Goal: Task Accomplishment & Management: Use online tool/utility

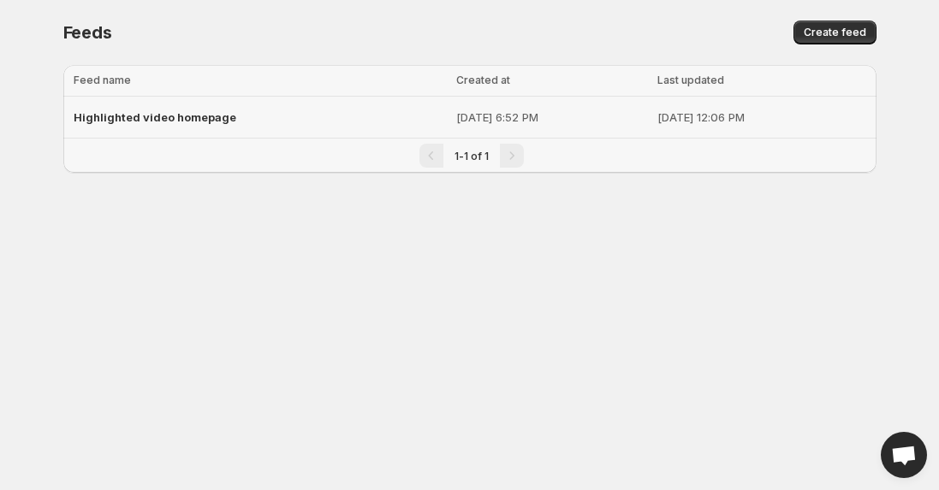
click at [127, 124] on div "Highlighted video homepage" at bounding box center [260, 117] width 372 height 31
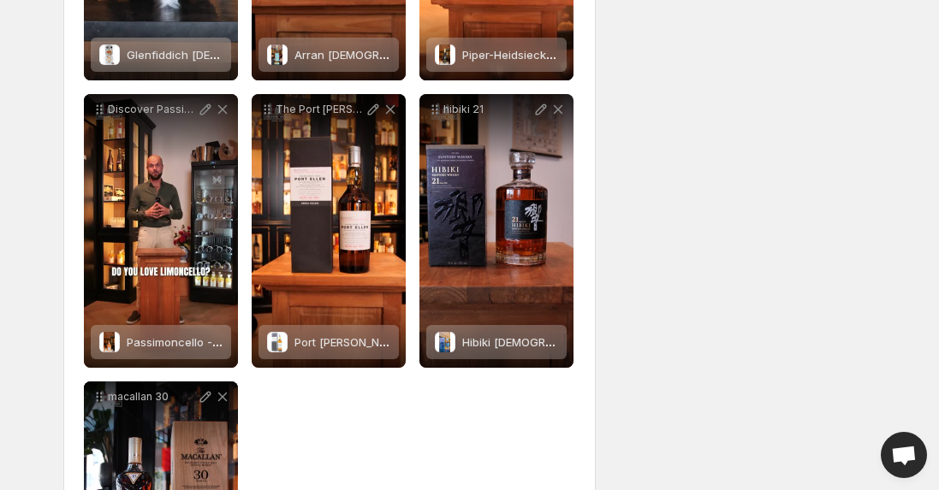
scroll to position [1370, 0]
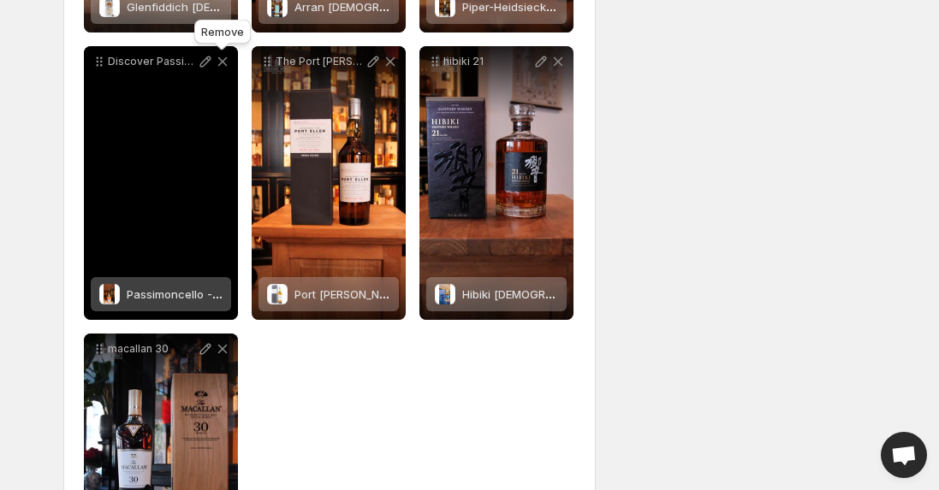
click at [217, 63] on icon at bounding box center [222, 61] width 17 height 17
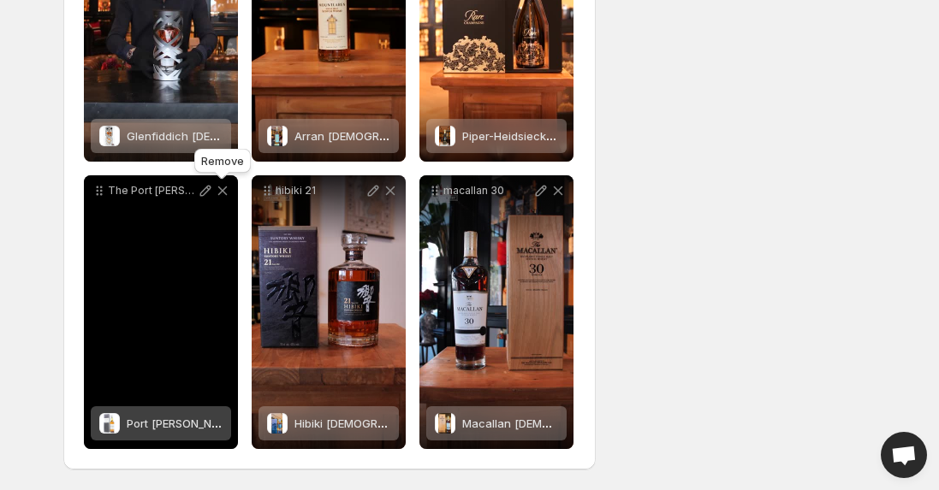
click at [223, 196] on icon at bounding box center [222, 190] width 17 height 17
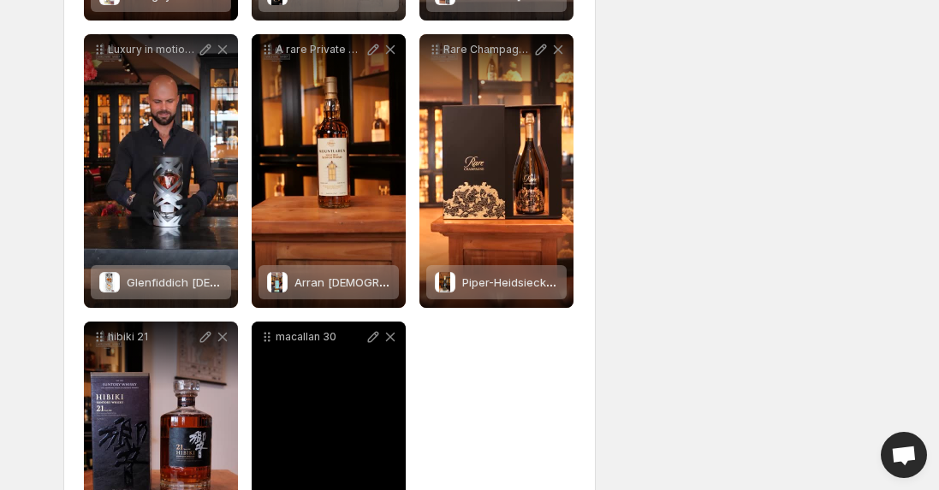
scroll to position [1091, 0]
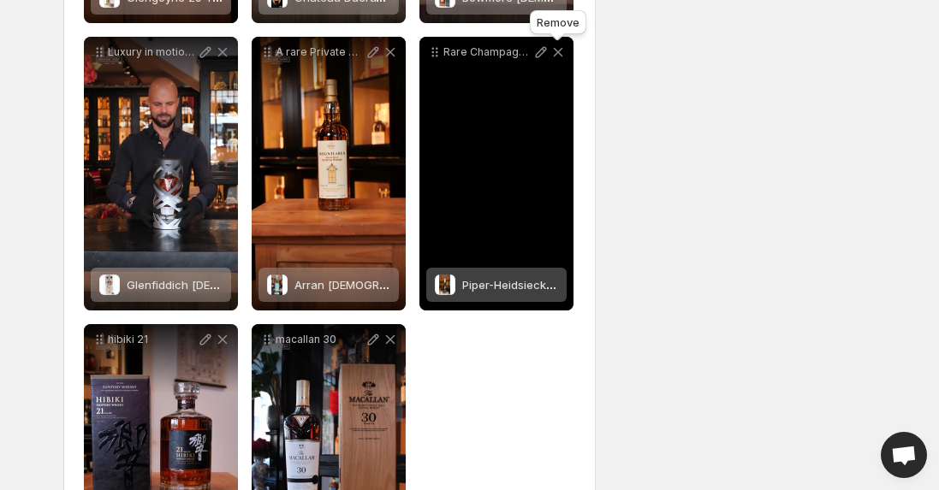
click at [557, 59] on icon at bounding box center [558, 52] width 17 height 17
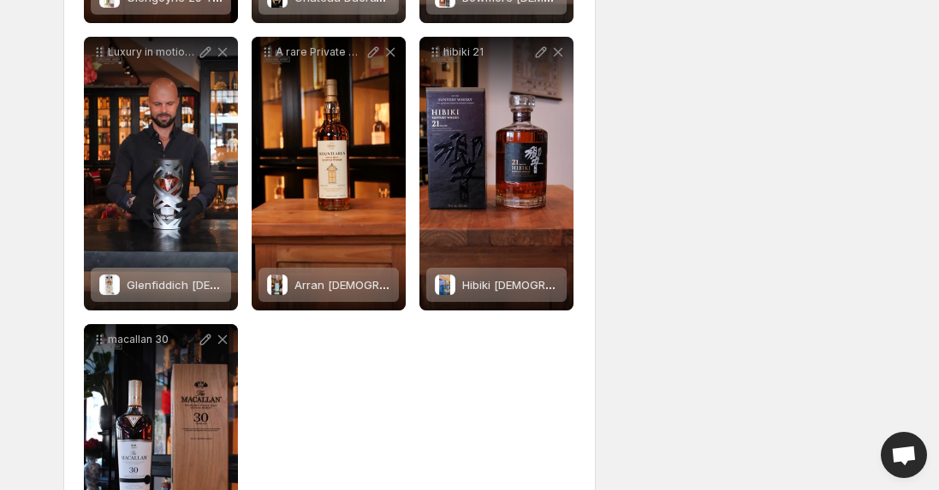
scroll to position [0, 0]
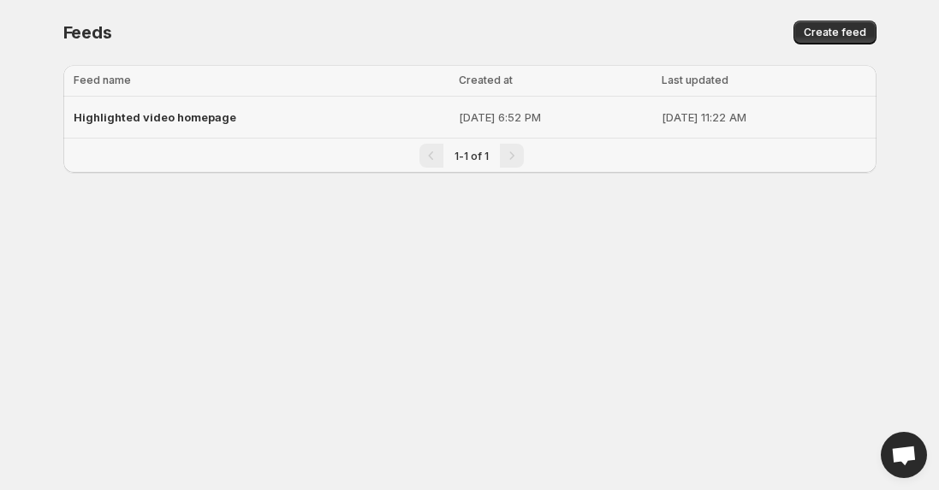
click at [202, 116] on span "Highlighted video homepage" at bounding box center [155, 117] width 163 height 14
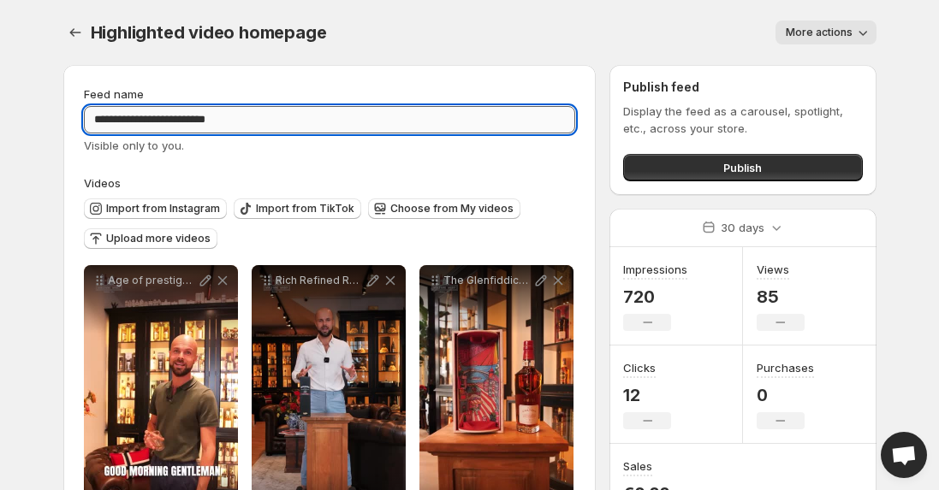
click at [236, 122] on input "**********" at bounding box center [330, 119] width 492 height 27
type input "**********"
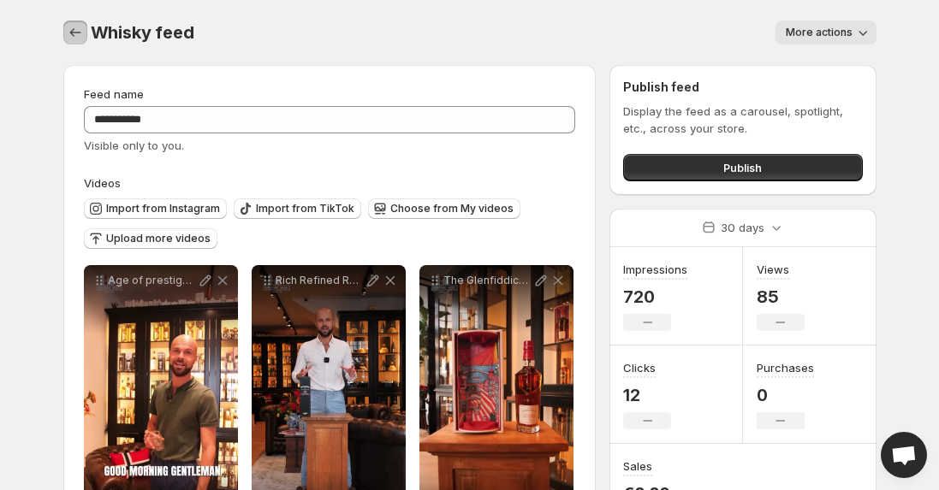
click at [68, 26] on icon "Settings" at bounding box center [75, 32] width 17 height 17
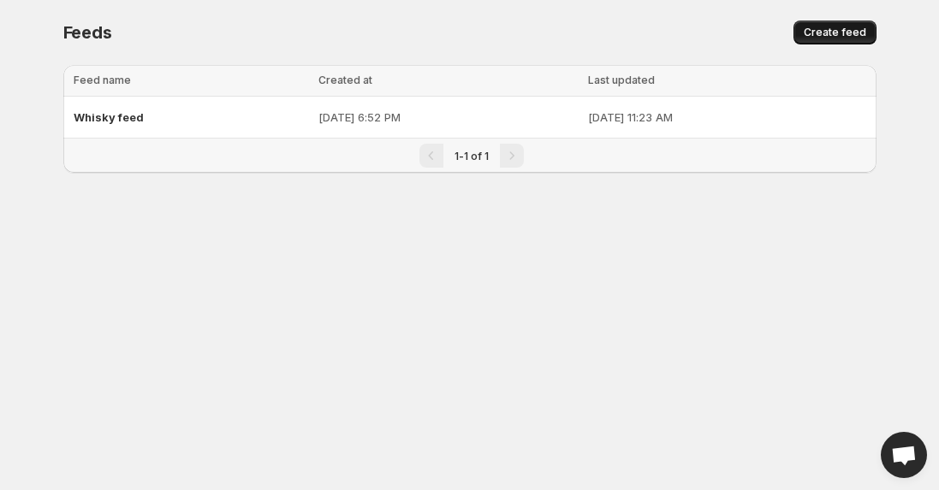
click at [823, 35] on span "Create feed" at bounding box center [835, 33] width 62 height 14
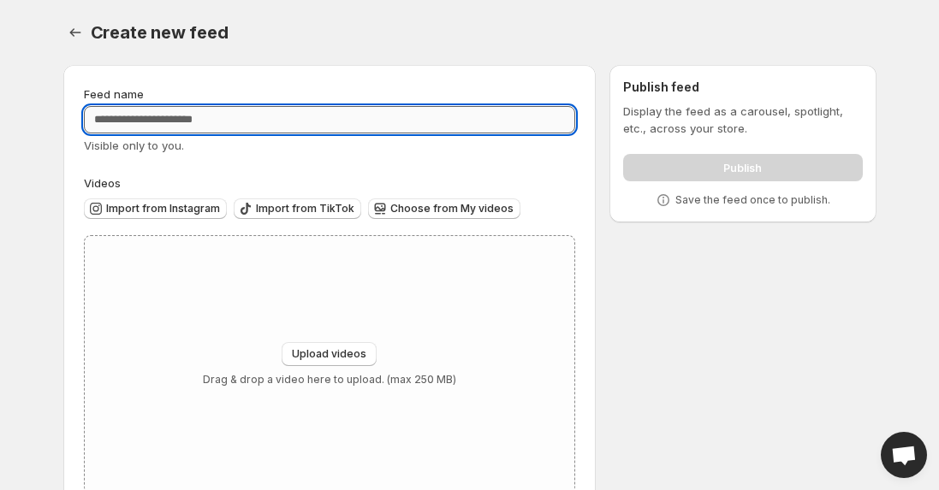
click at [330, 132] on input "Feed name" at bounding box center [330, 119] width 492 height 27
type input "*"
type input "**********"
click at [183, 212] on span "Import from Instagram" at bounding box center [163, 209] width 114 height 14
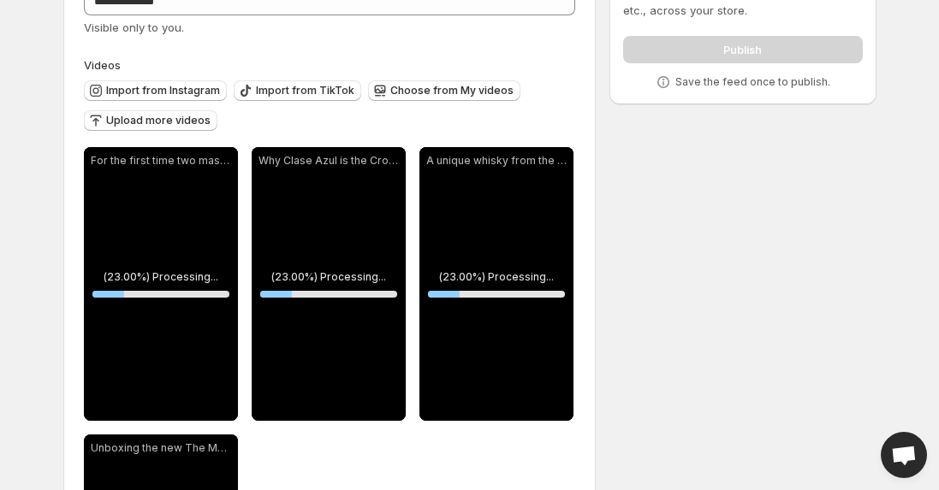
scroll to position [111, 0]
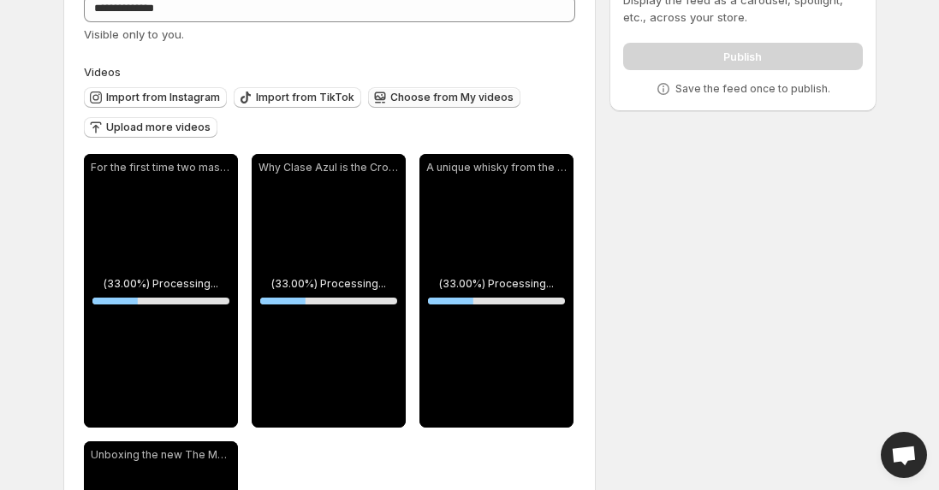
click at [372, 97] on icon "button" at bounding box center [380, 97] width 17 height 17
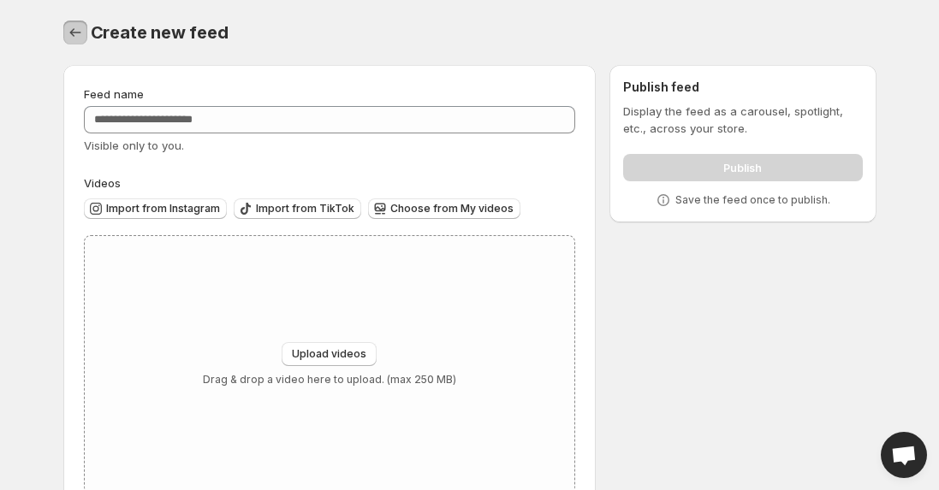
click at [71, 24] on button "Settings" at bounding box center [75, 33] width 24 height 24
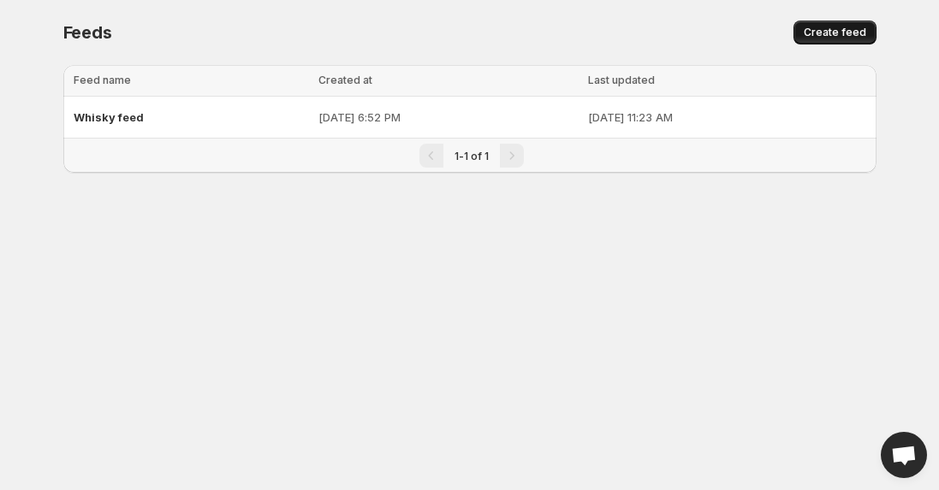
click at [811, 38] on span "Create feed" at bounding box center [835, 33] width 62 height 14
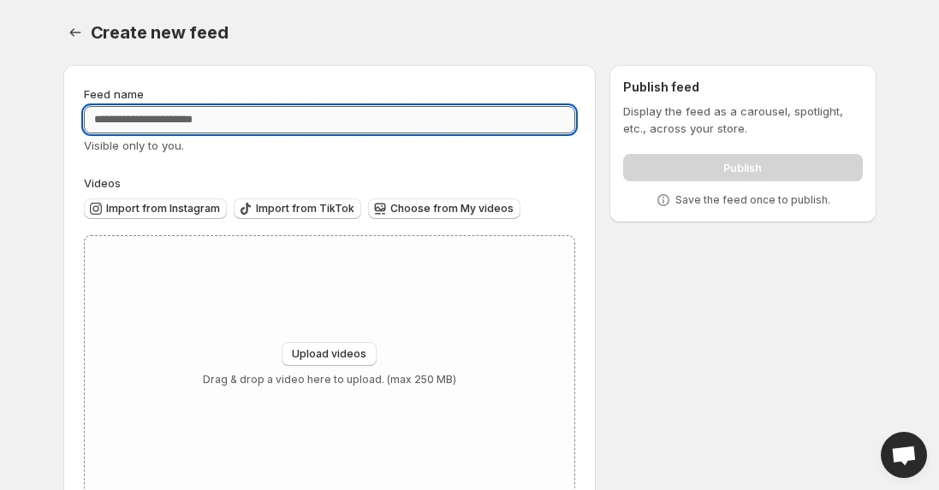
click at [455, 118] on input "Feed name" at bounding box center [330, 119] width 492 height 27
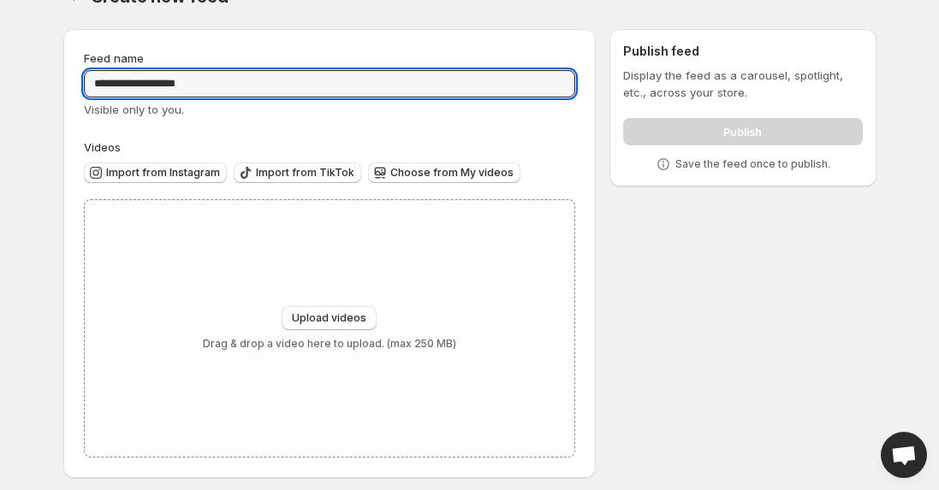
scroll to position [45, 0]
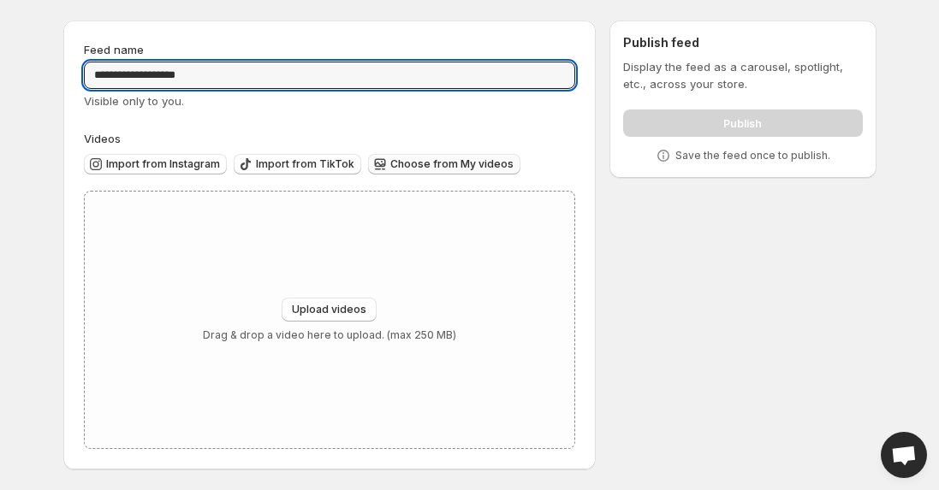
type input "**********"
click at [415, 163] on span "Choose from My videos" at bounding box center [451, 165] width 123 height 14
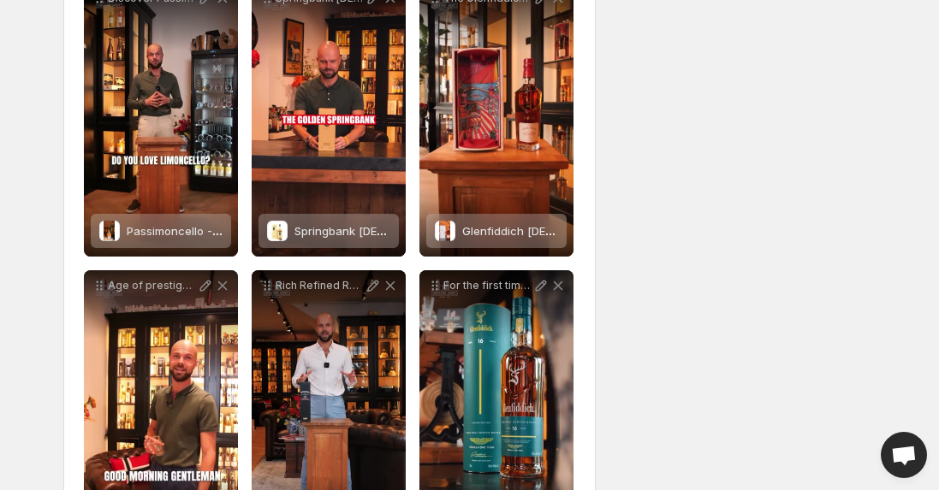
scroll to position [1529, 0]
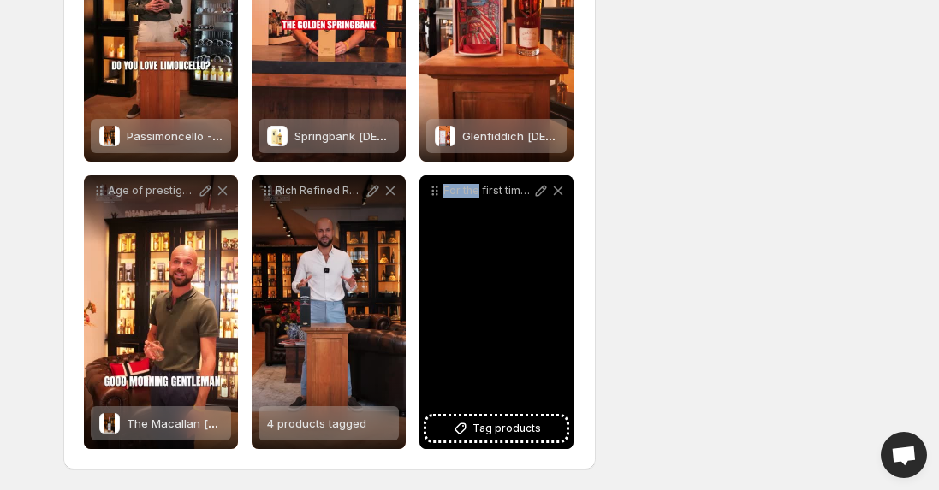
drag, startPoint x: 458, startPoint y: 276, endPoint x: 472, endPoint y: 182, distance: 94.3
click at [478, 193] on div "For the first time two masters of their craft join forces Glenfiddich x Aston […" at bounding box center [496, 312] width 154 height 274
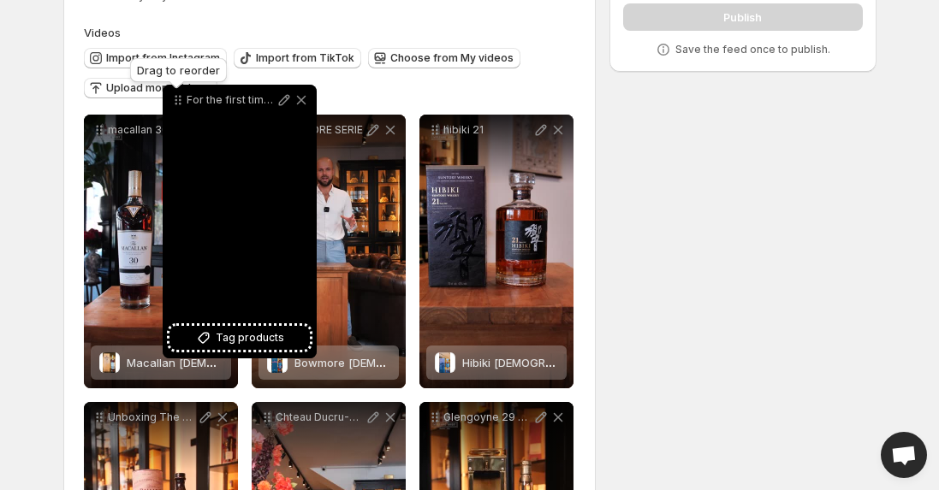
scroll to position [145, 0]
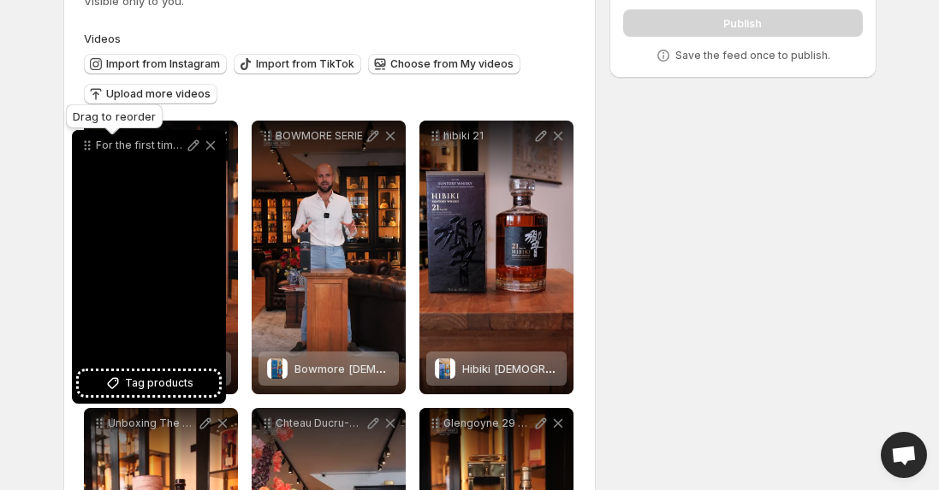
drag, startPoint x: 437, startPoint y: 191, endPoint x: 89, endPoint y: 147, distance: 350.3
click at [89, 147] on icon at bounding box center [87, 145] width 17 height 17
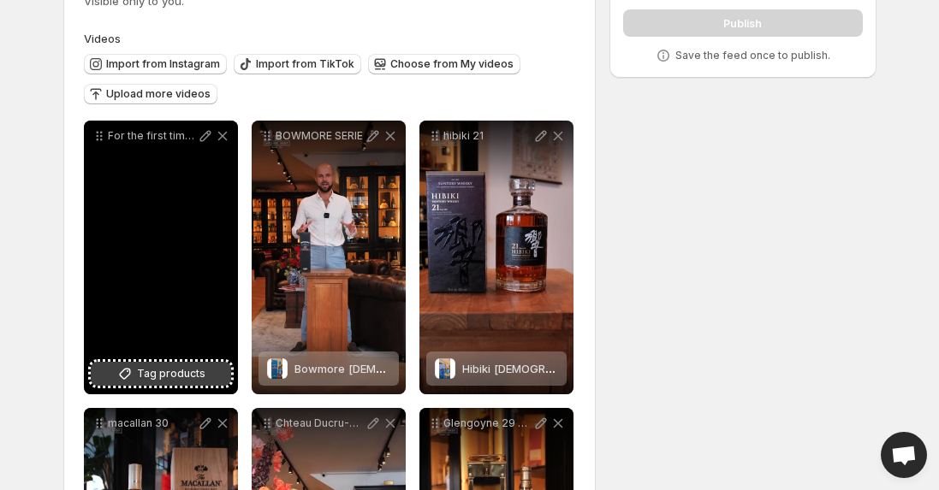
click at [175, 372] on span "Tag products" at bounding box center [171, 374] width 68 height 17
click at [169, 368] on span "Tag products" at bounding box center [171, 374] width 68 height 17
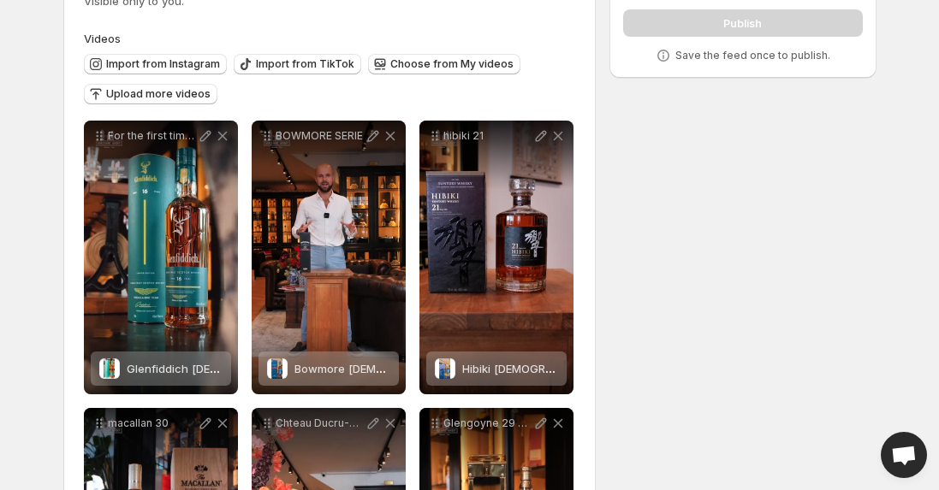
scroll to position [0, 0]
